Goal: Complete application form

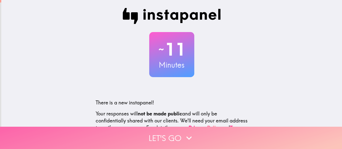
click at [185, 134] on icon "button" at bounding box center [188, 137] width 11 height 11
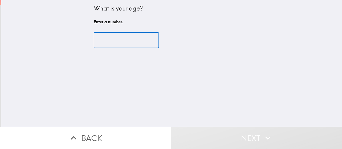
click at [133, 38] on input "number" at bounding box center [126, 41] width 65 height 16
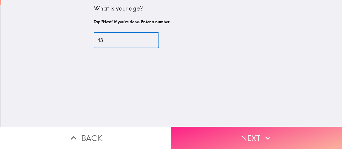
type input "43"
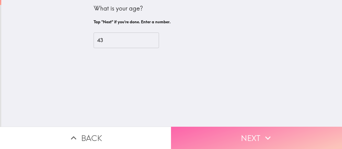
click at [243, 132] on button "Next" at bounding box center [256, 138] width 171 height 22
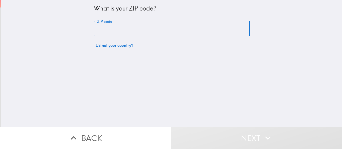
click at [196, 28] on input "ZIP code" at bounding box center [172, 29] width 156 height 16
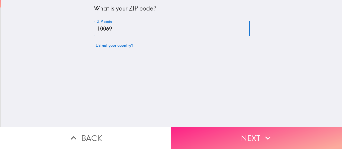
type input "10069"
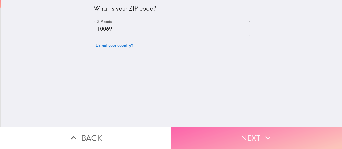
click at [232, 131] on button "Next" at bounding box center [256, 138] width 171 height 22
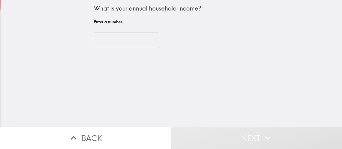
click at [139, 41] on input "number" at bounding box center [126, 41] width 65 height 16
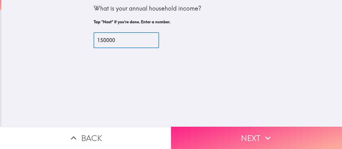
type input "150000"
click at [234, 134] on button "Next" at bounding box center [256, 138] width 171 height 22
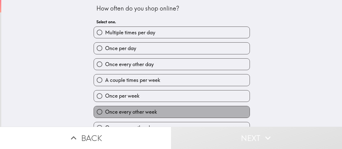
click at [151, 112] on span "Once every other week" at bounding box center [131, 111] width 52 height 7
click at [105, 112] on input "Once every other week" at bounding box center [99, 111] width 11 height 11
radio input "true"
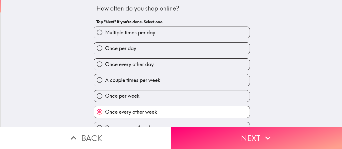
click at [222, 130] on button "Next" at bounding box center [256, 138] width 171 height 22
